Goal: Transaction & Acquisition: Obtain resource

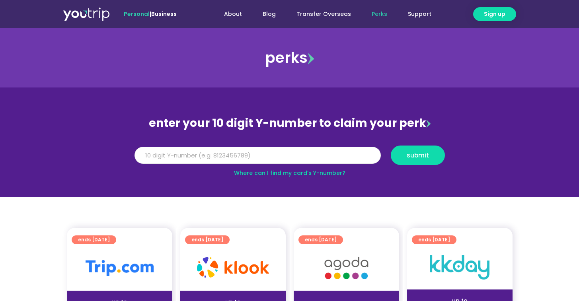
click at [292, 156] on input "Y Number" at bounding box center [258, 156] width 246 height 18
click at [420, 154] on span "submit" at bounding box center [418, 155] width 22 height 6
click at [213, 153] on input "5162400004855842" at bounding box center [258, 156] width 246 height 18
click at [207, 150] on input "516240004855842" at bounding box center [258, 156] width 246 height 18
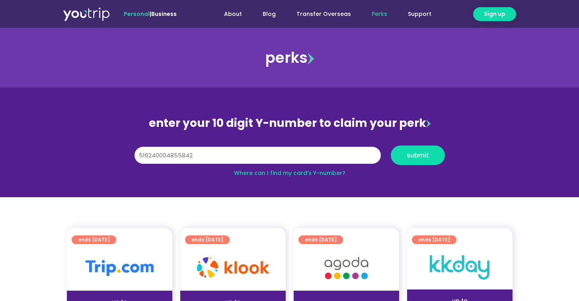
click at [207, 150] on input "516240004855842" at bounding box center [258, 156] width 246 height 18
type input "8158924097"
click at [427, 152] on span "submit" at bounding box center [418, 155] width 22 height 6
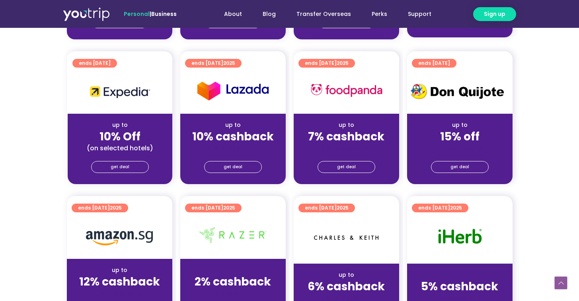
scroll to position [332, 0]
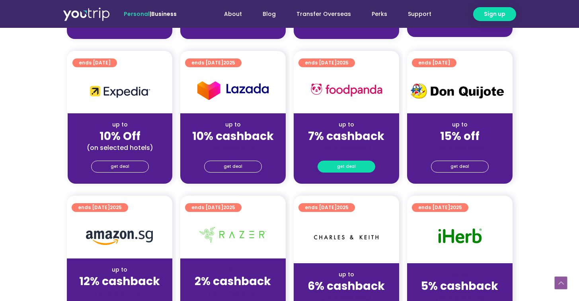
click at [357, 165] on link "get deal" at bounding box center [347, 167] width 58 height 12
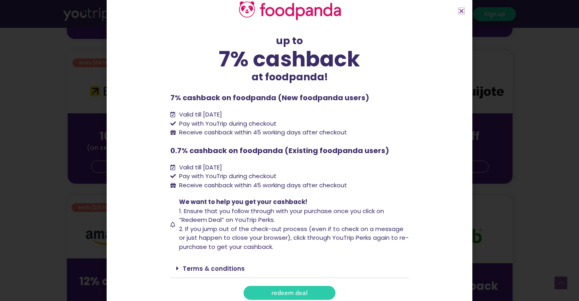
scroll to position [27, 0]
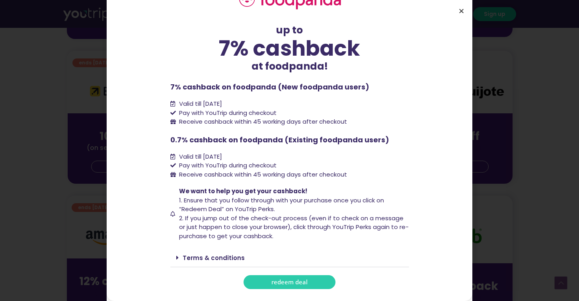
click at [460, 12] on icon "Close" at bounding box center [462, 11] width 6 height 6
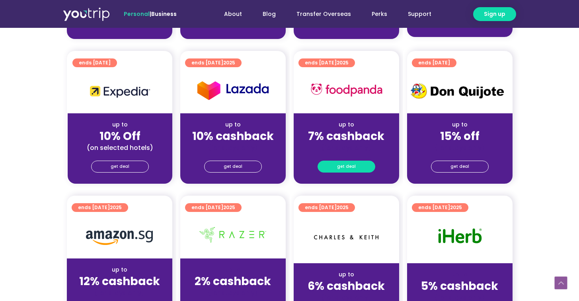
click at [361, 172] on link "get deal" at bounding box center [347, 167] width 58 height 12
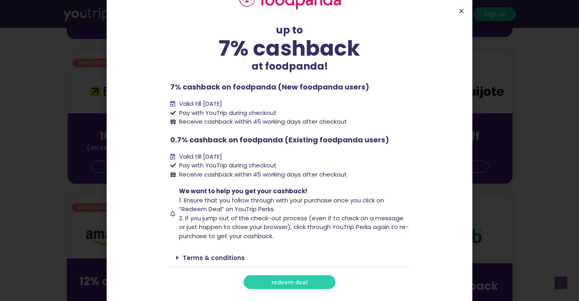
click at [309, 281] on link "redeem deal" at bounding box center [290, 282] width 92 height 14
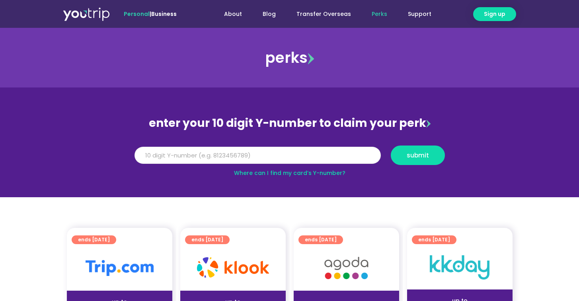
click at [293, 151] on input "Y Number" at bounding box center [258, 156] width 246 height 18
click at [276, 159] on input "Y Number" at bounding box center [258, 156] width 246 height 18
click at [274, 160] on input "Y Number" at bounding box center [258, 156] width 246 height 18
type input "8158924097"
click at [425, 158] on span "submit" at bounding box center [418, 155] width 22 height 6
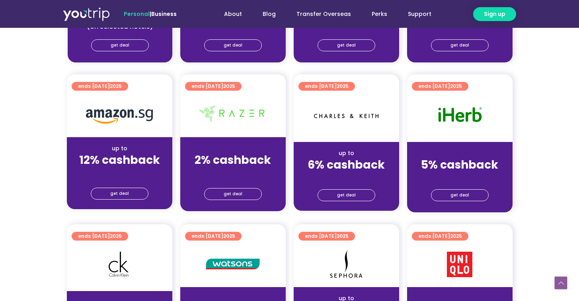
scroll to position [449, 0]
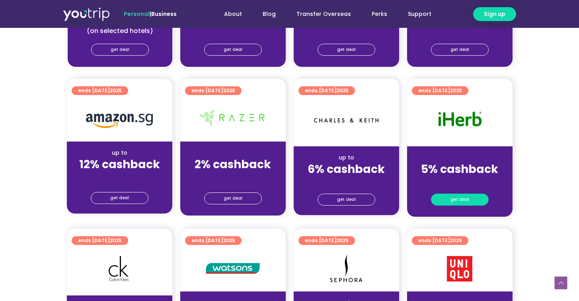
click at [475, 196] on link "get deal" at bounding box center [460, 200] width 58 height 12
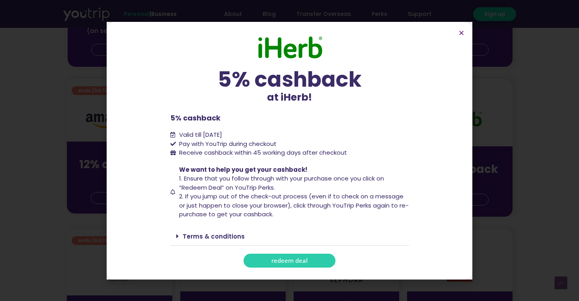
click at [308, 264] on link "redeem deal" at bounding box center [290, 261] width 92 height 14
